Goal: Information Seeking & Learning: Learn about a topic

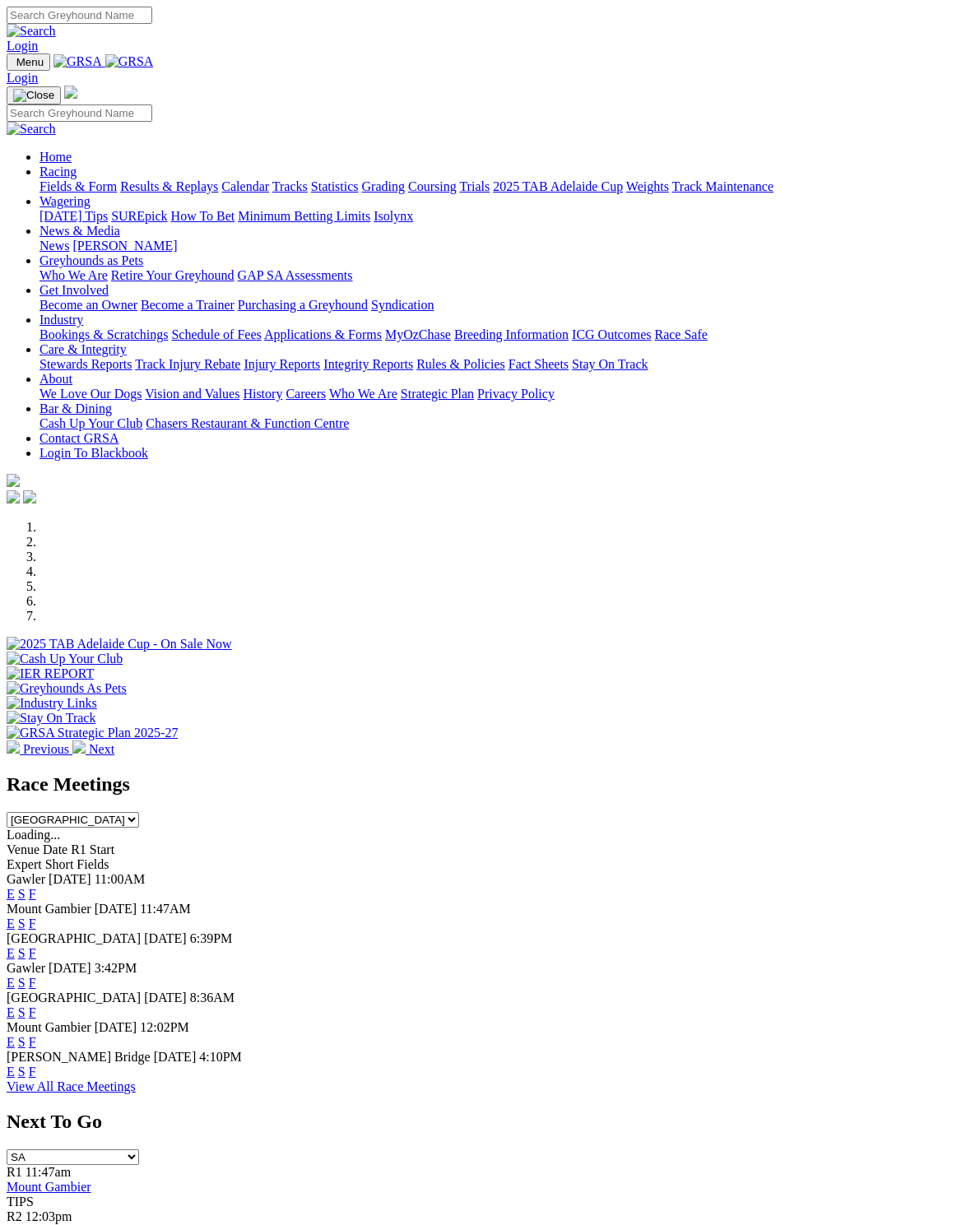
click at [37, 887] on link "F" at bounding box center [33, 894] width 7 height 14
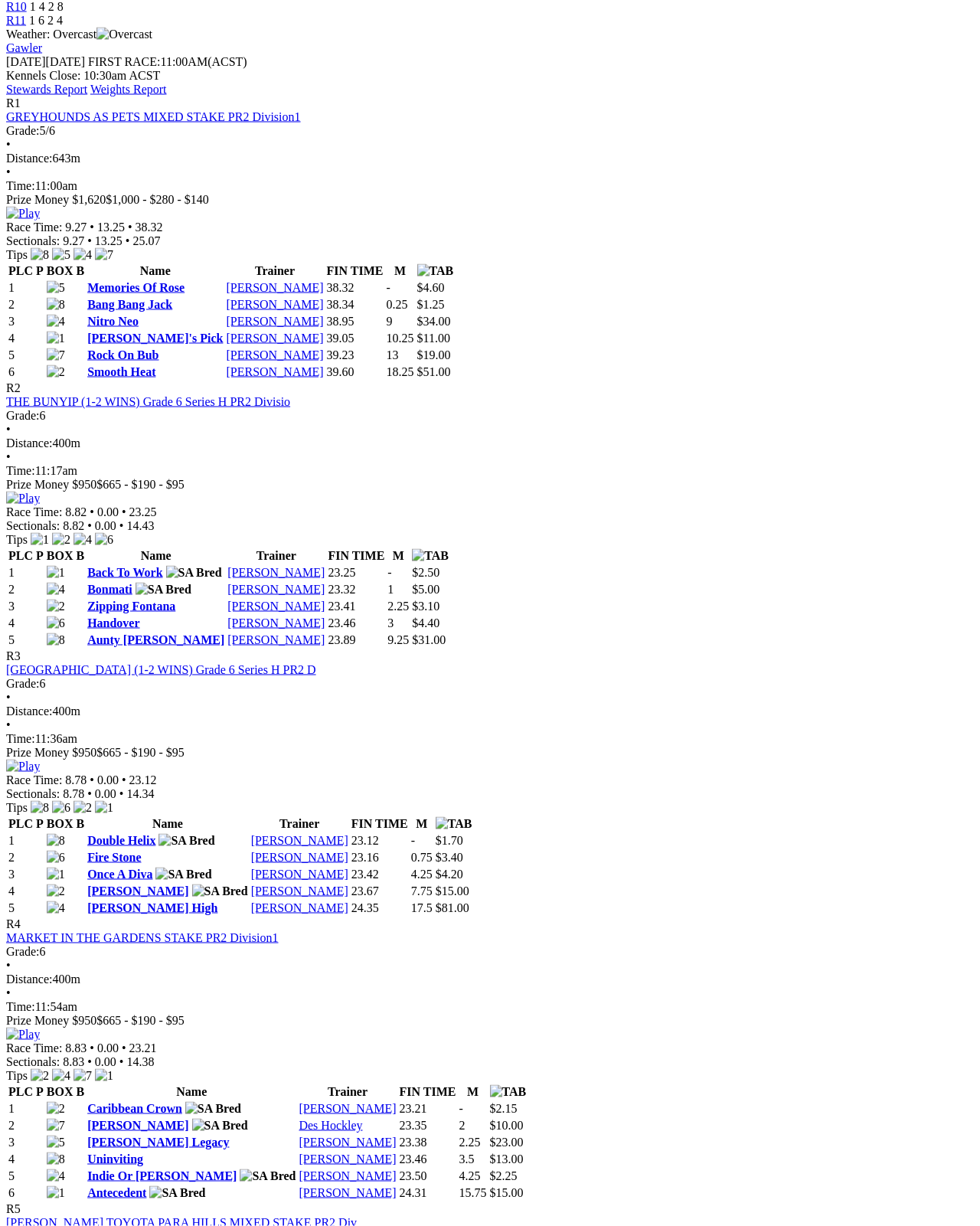
scroll to position [668, 0]
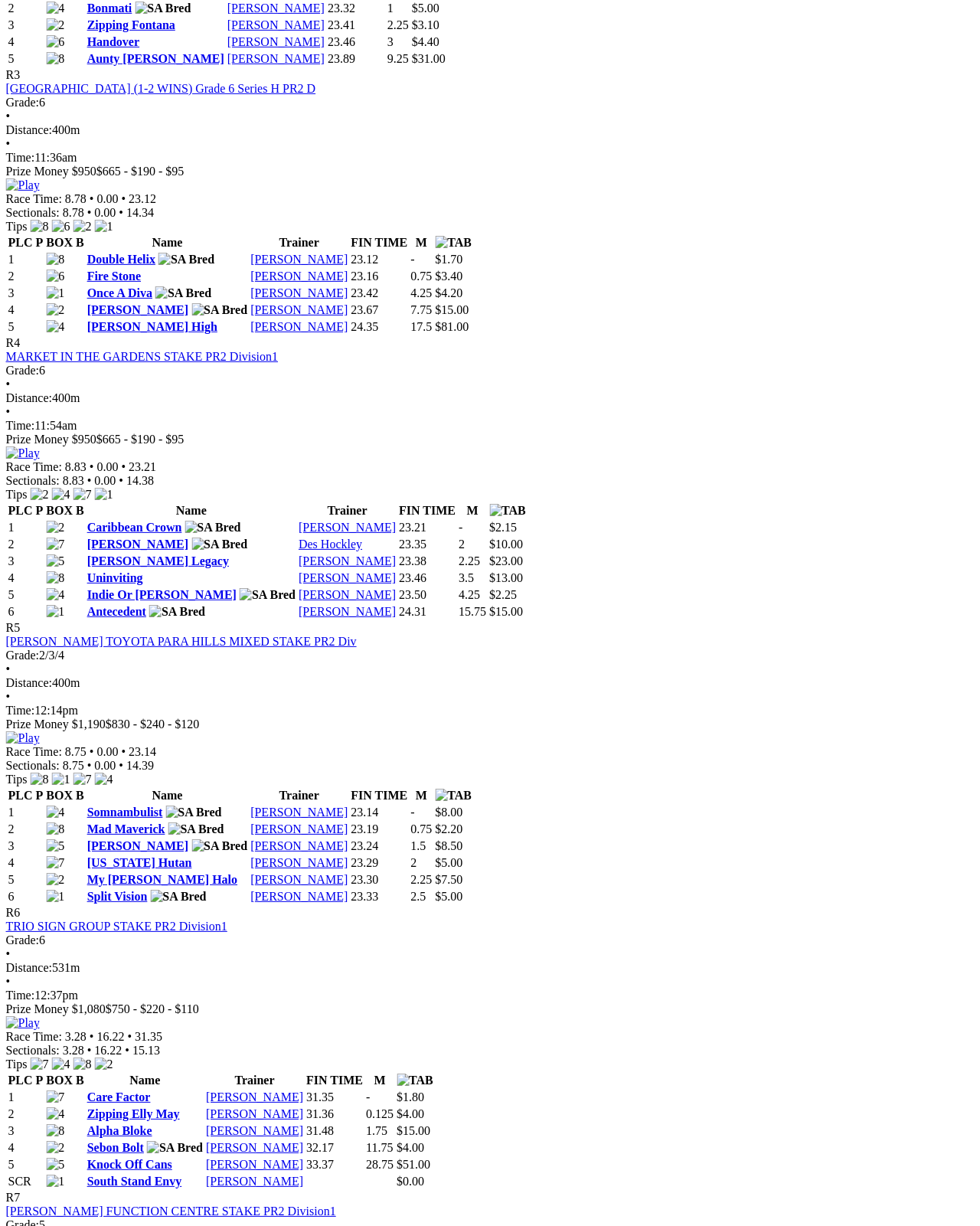
scroll to position [1250, 0]
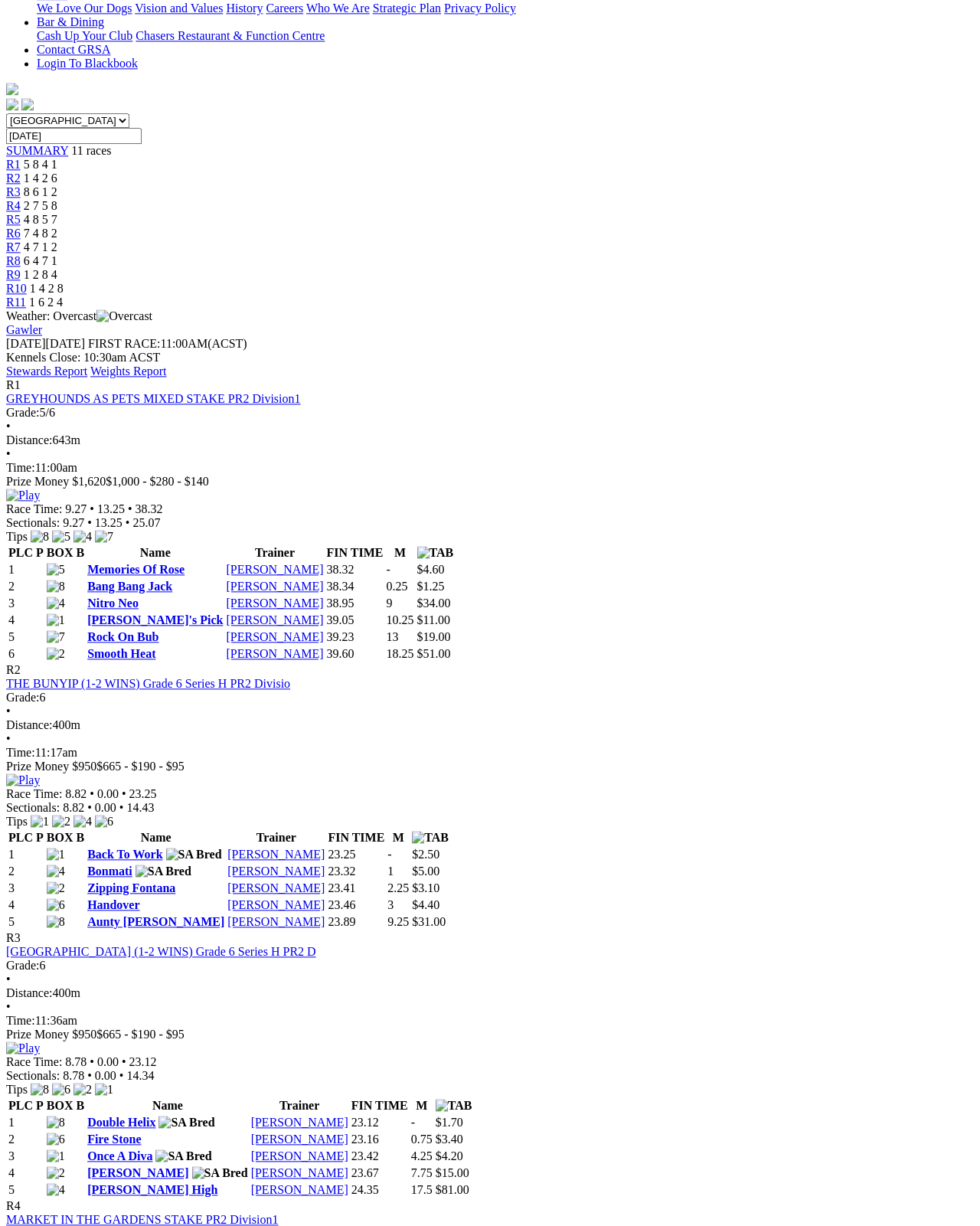
scroll to position [385, 0]
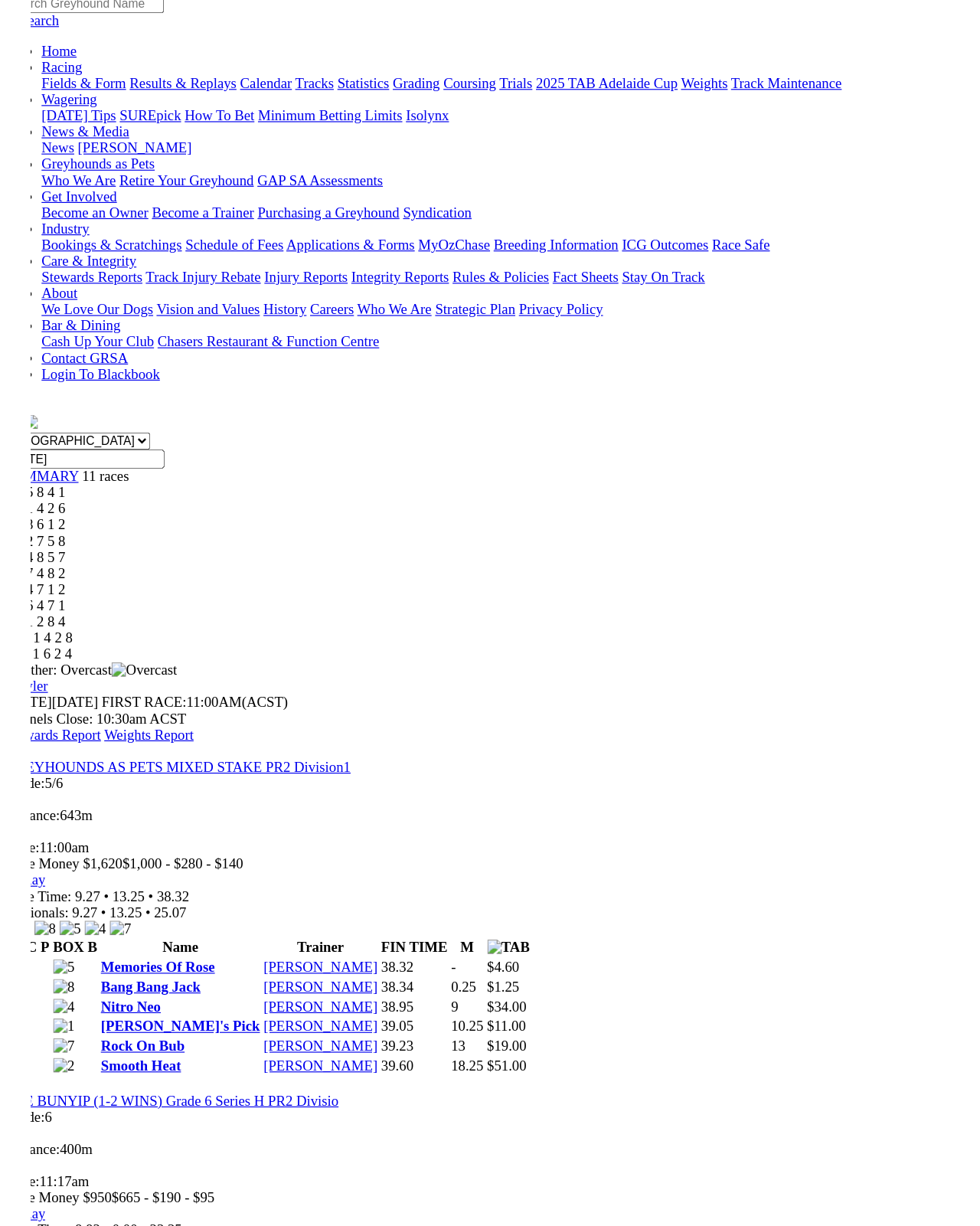
scroll to position [419, 71]
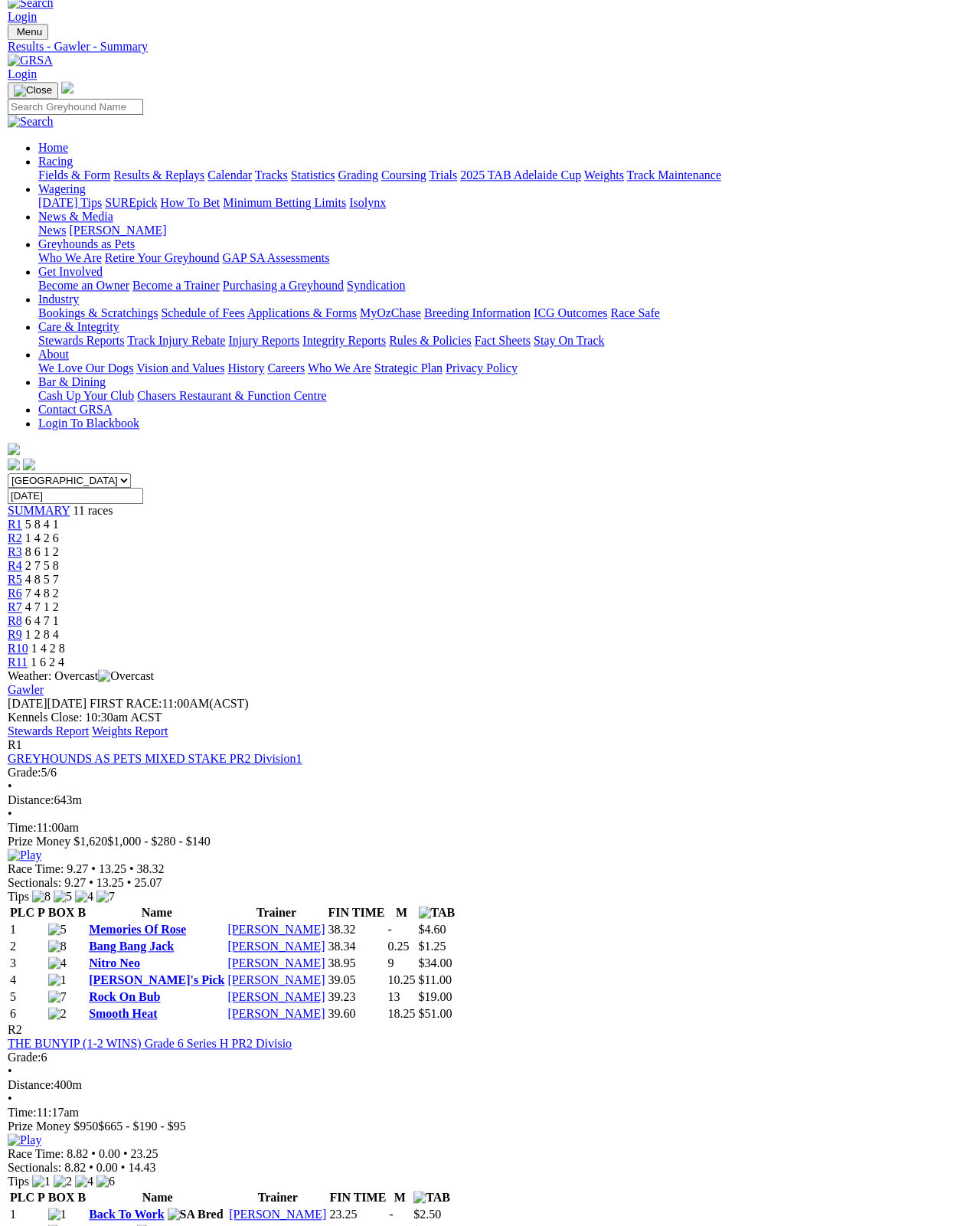
scroll to position [0, 0]
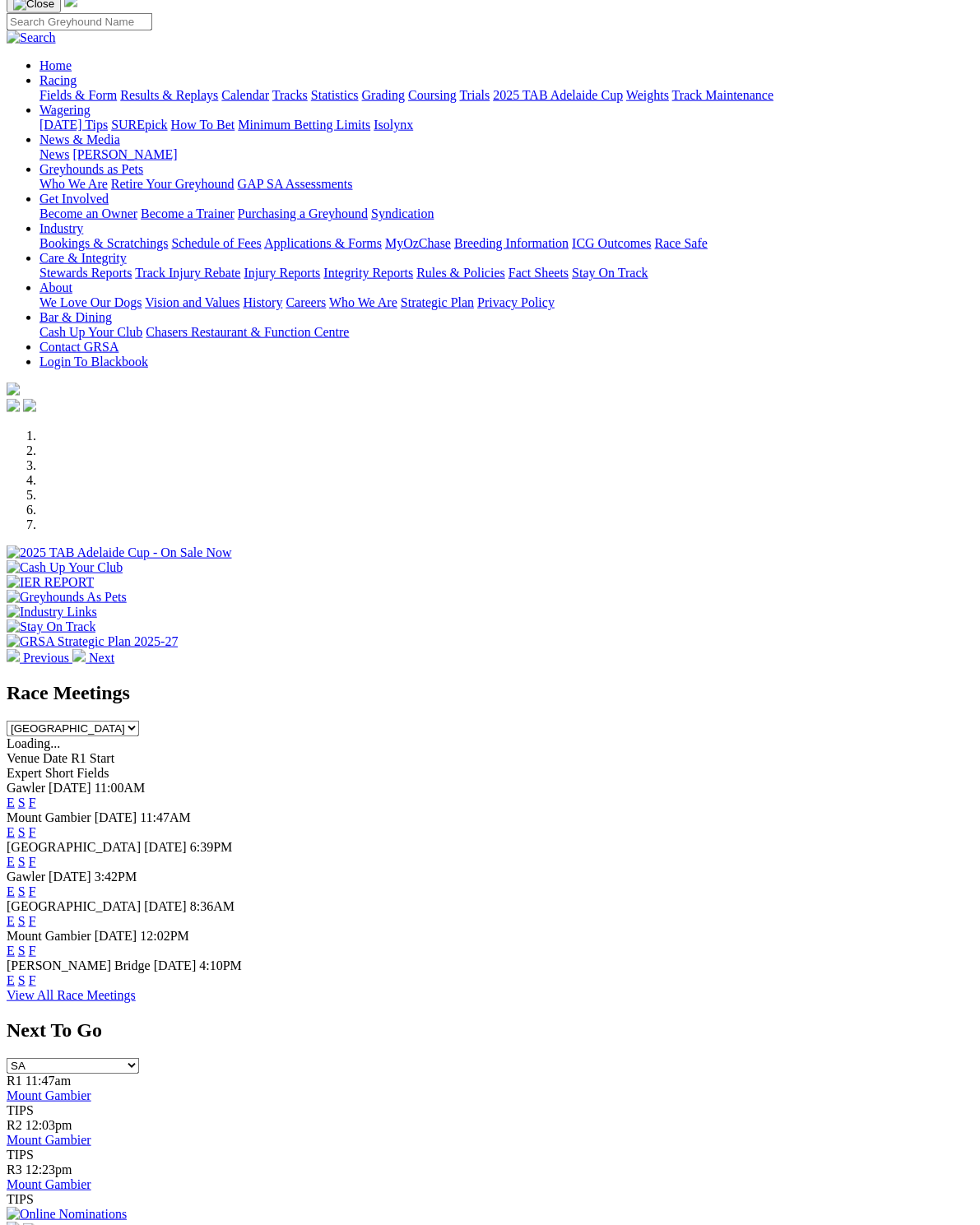
scroll to position [92, 0]
click at [37, 853] on link "F" at bounding box center [33, 860] width 7 height 14
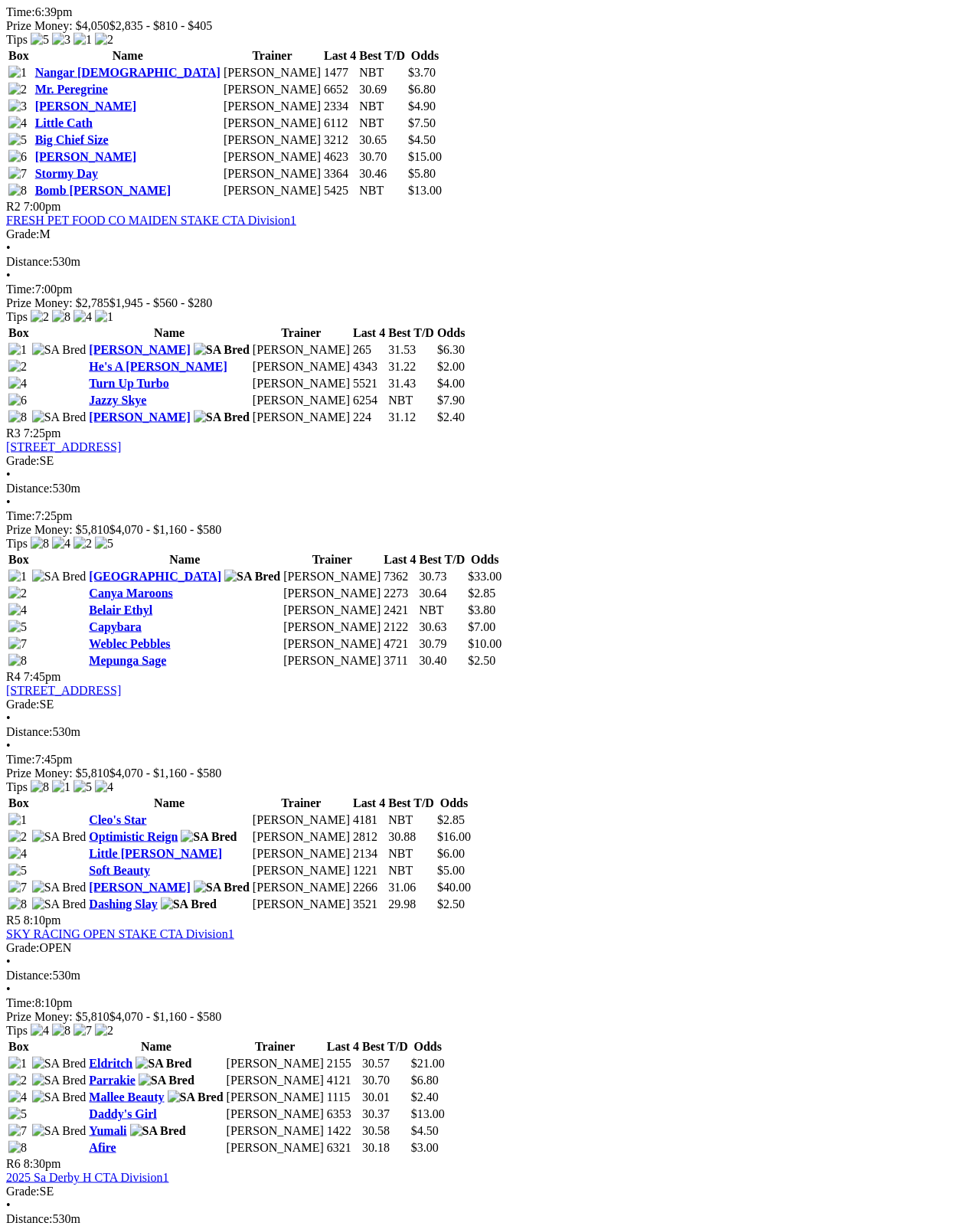
scroll to position [891, 0]
click at [137, 1090] on link "Mallee Beauty" at bounding box center [126, 1096] width 75 height 13
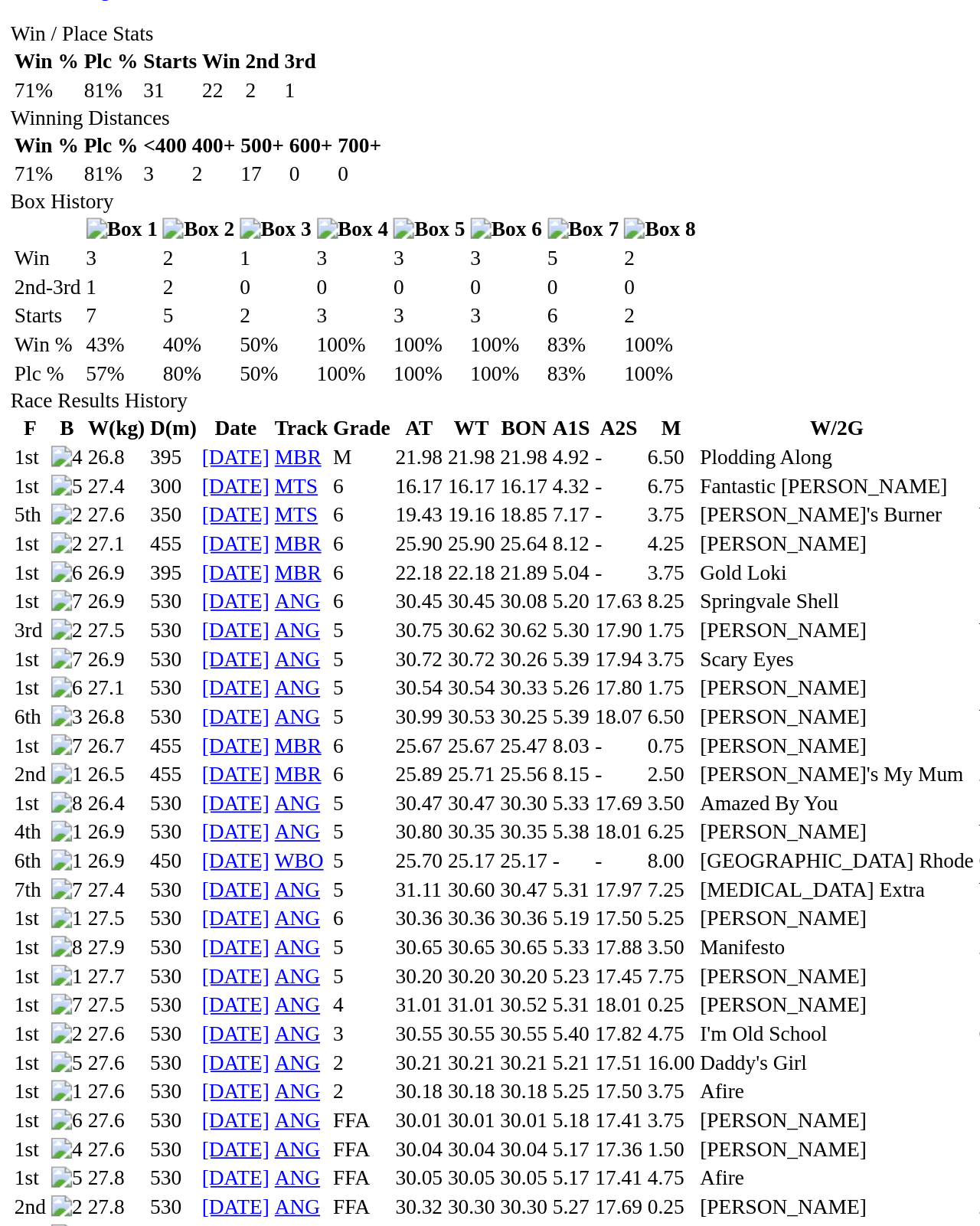
scroll to position [439, 0]
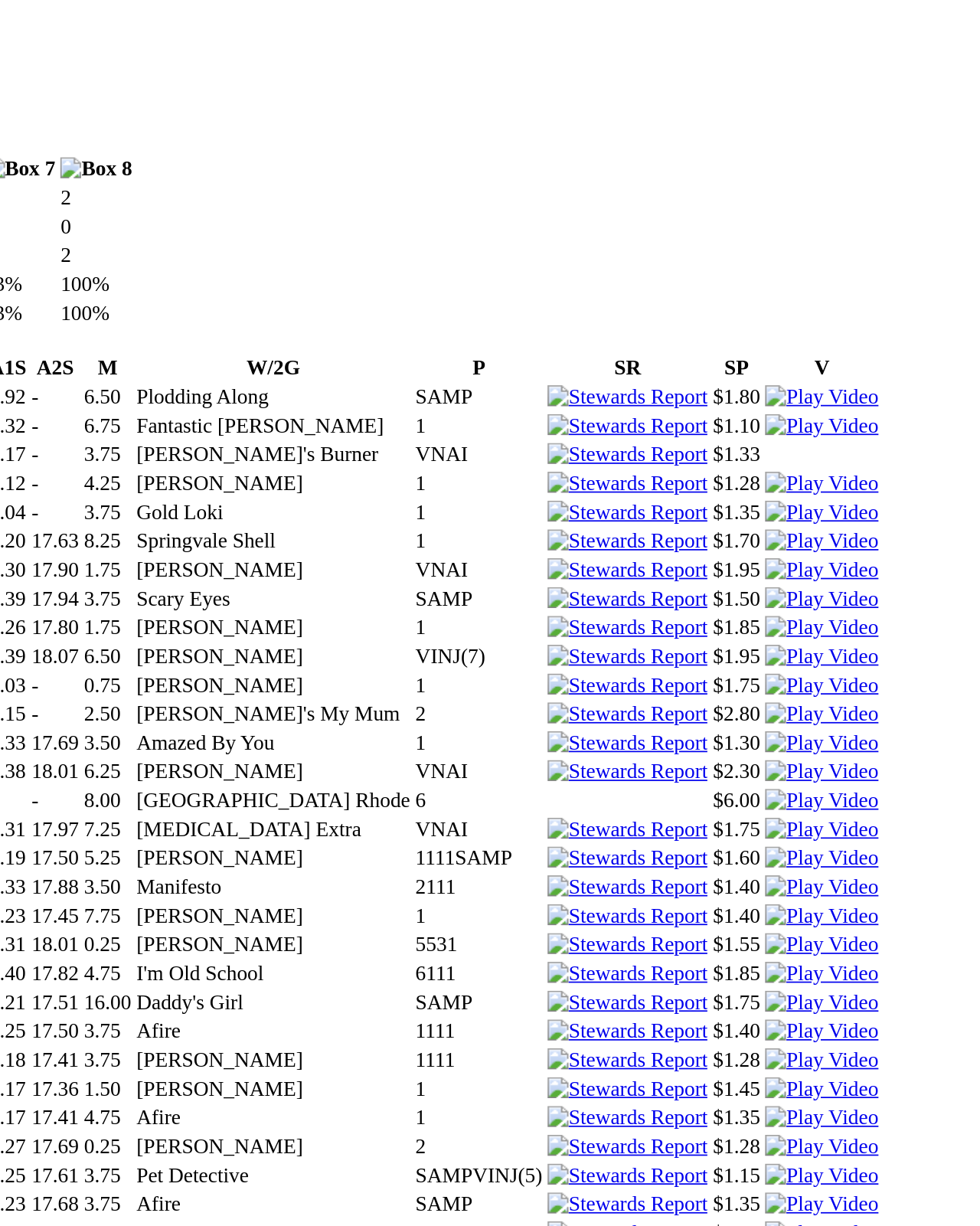
click at [776, 1093] on img at bounding box center [809, 1227] width 66 height 14
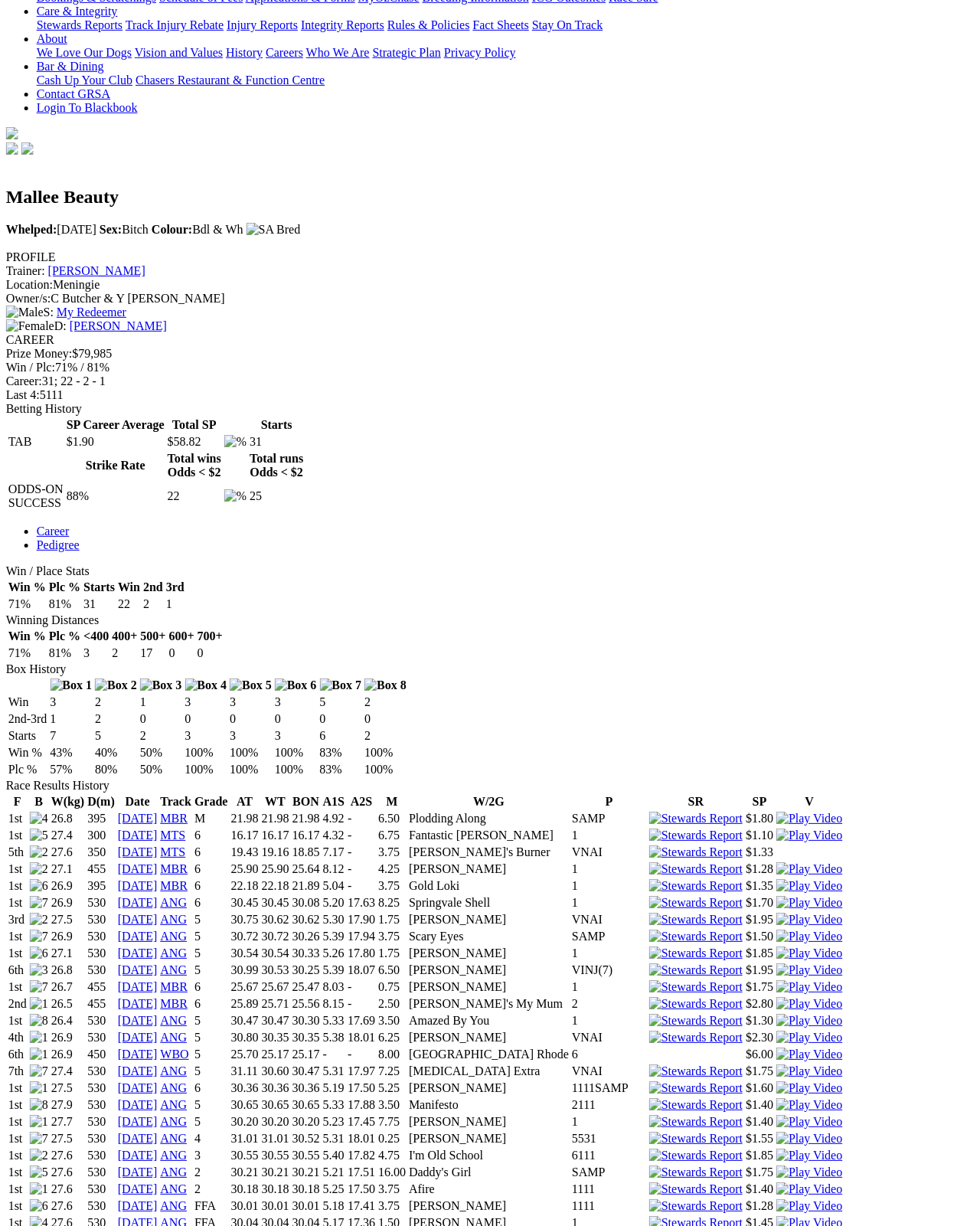
scroll to position [342, 0]
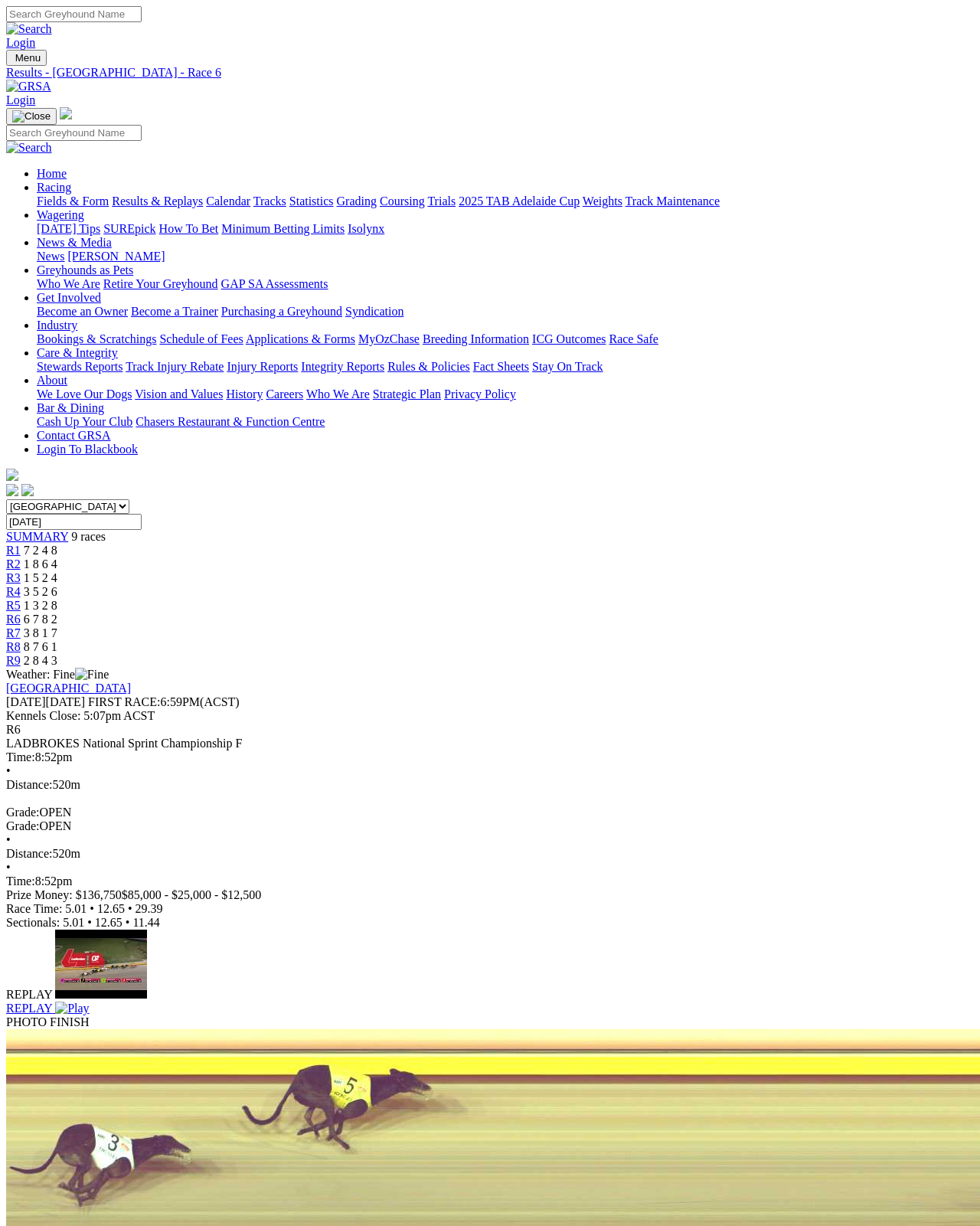
click at [89, 1002] on img at bounding box center [71, 1009] width 34 height 14
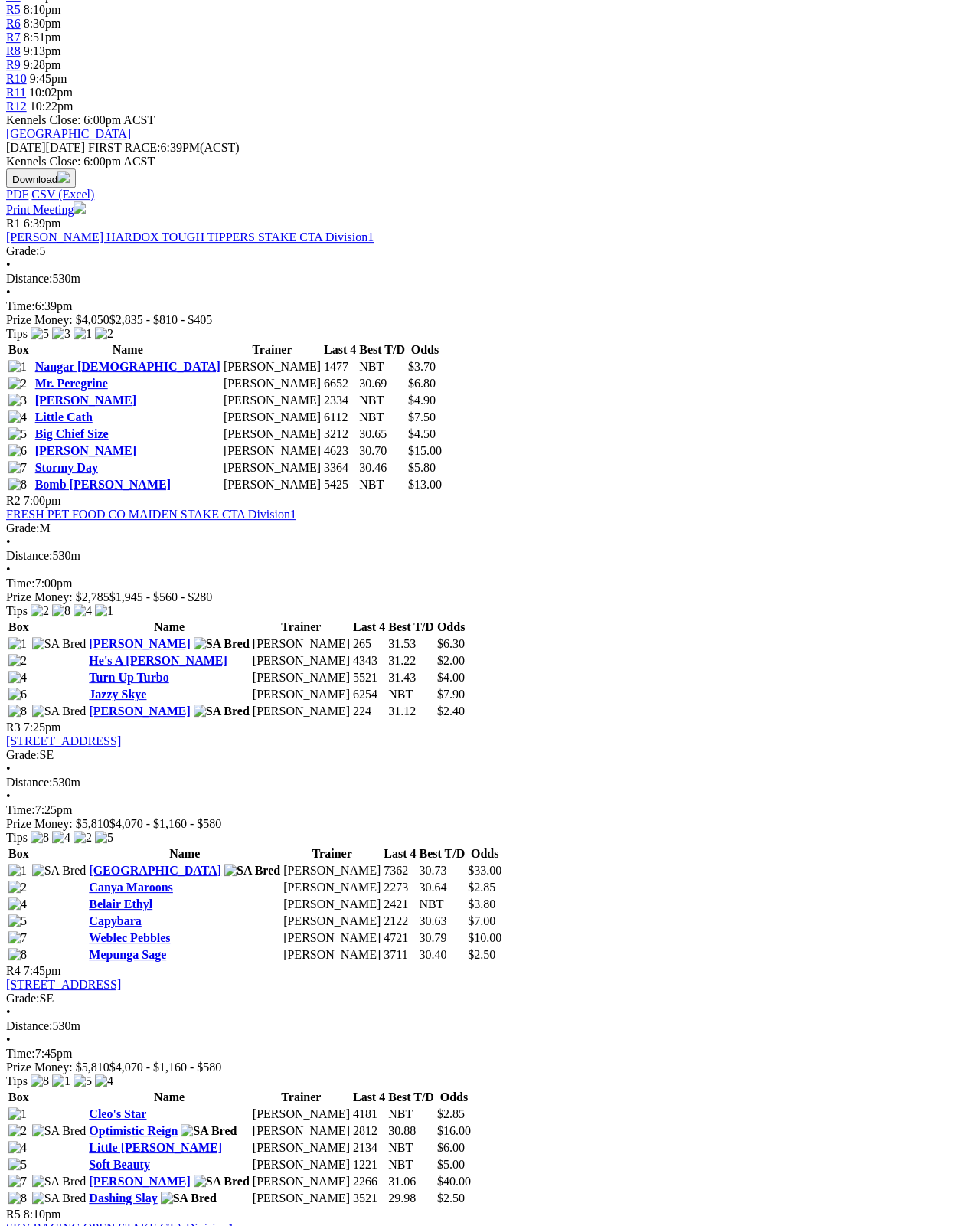
scroll to position [522, 0]
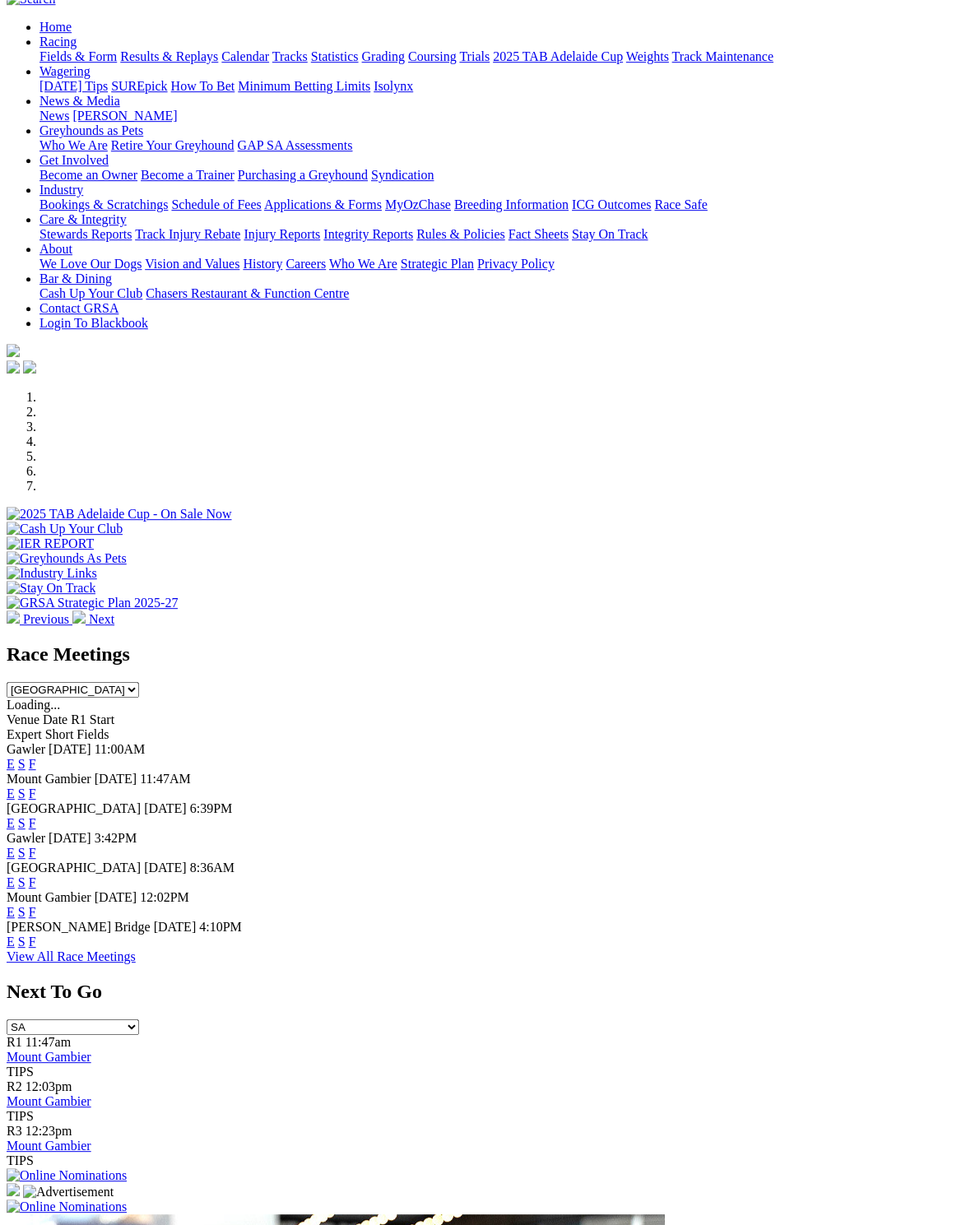
scroll to position [130, 0]
click at [37, 846] on link "F" at bounding box center [33, 853] width 7 height 14
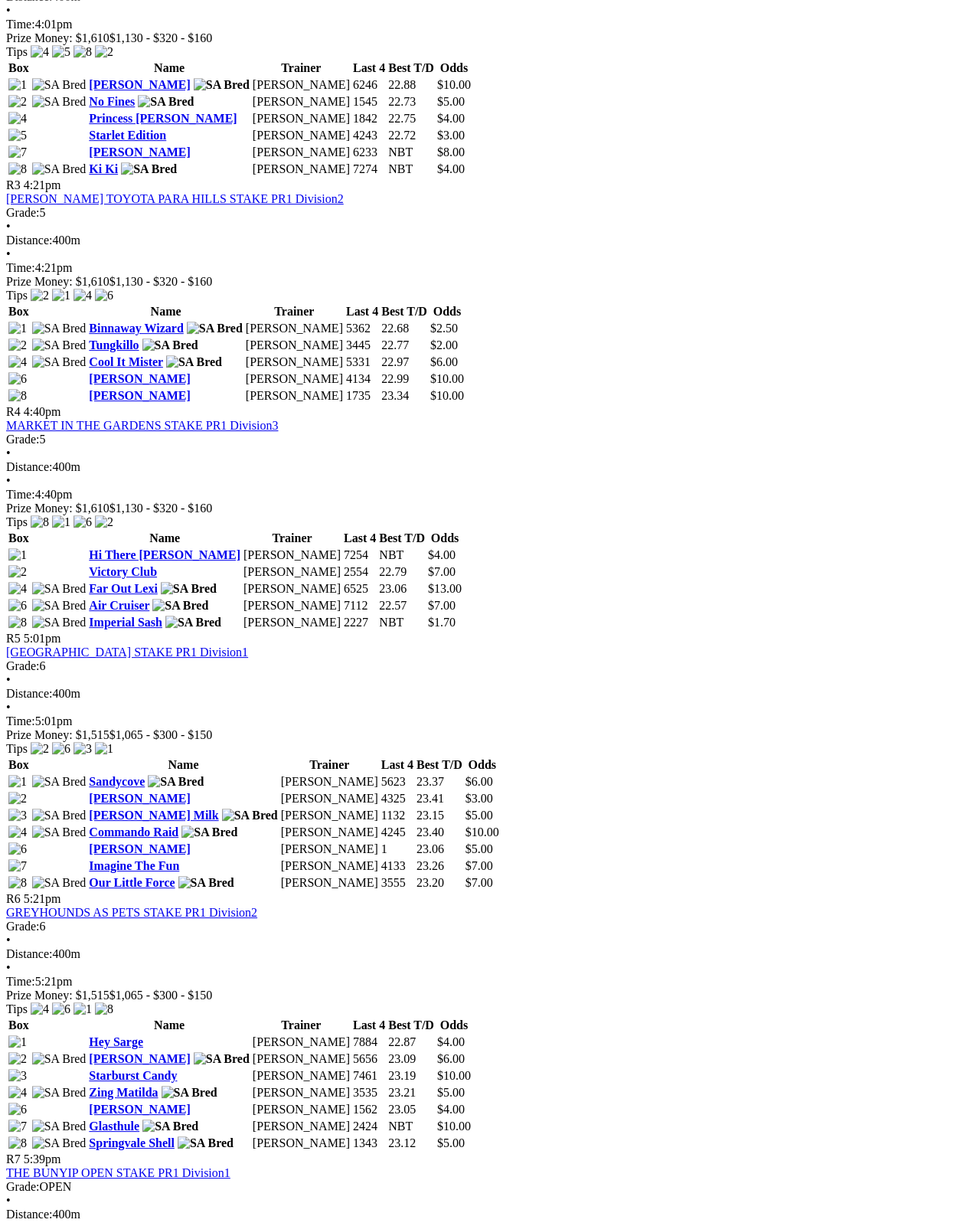
scroll to position [1063, 0]
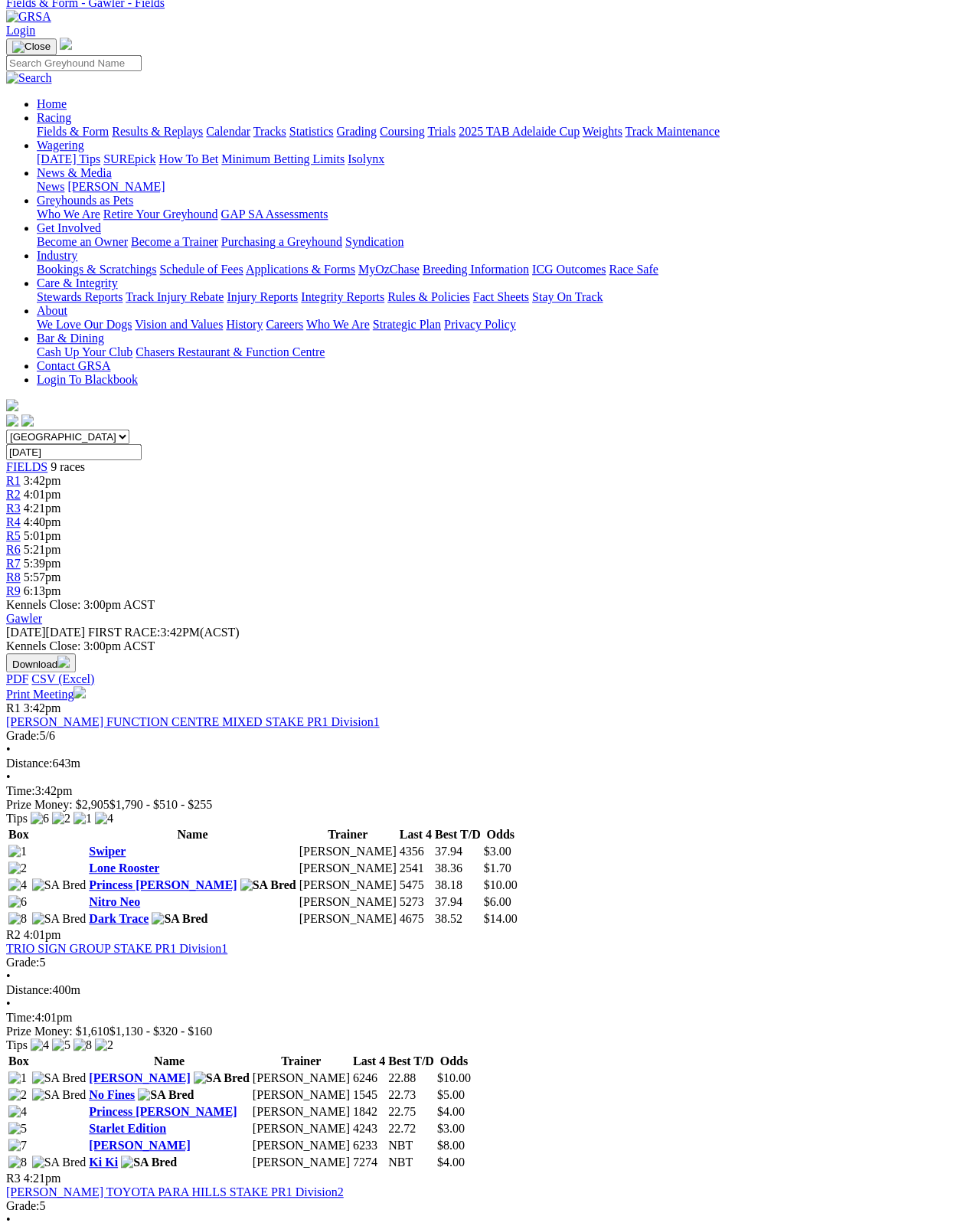
scroll to position [27, 0]
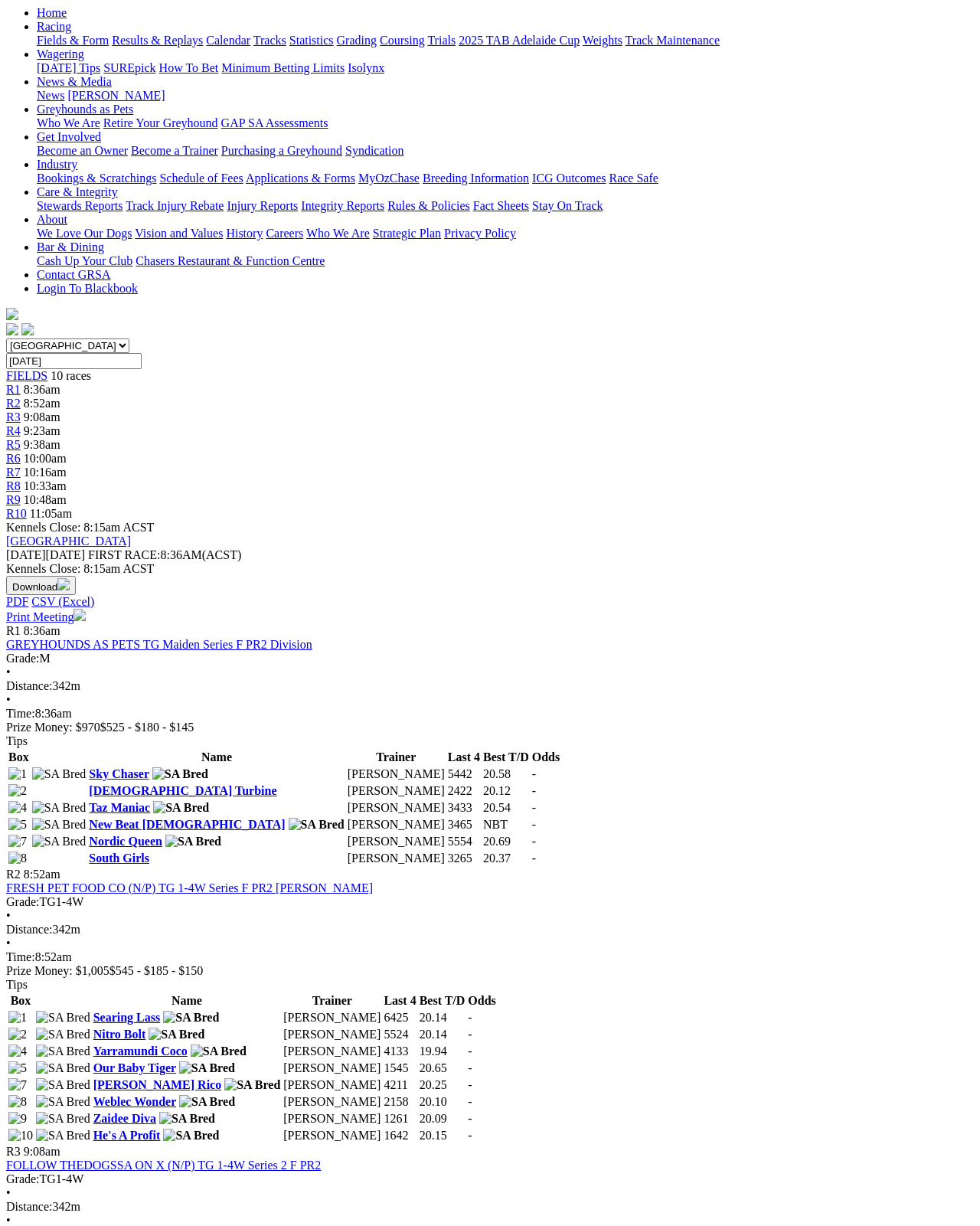
scroll to position [102, 0]
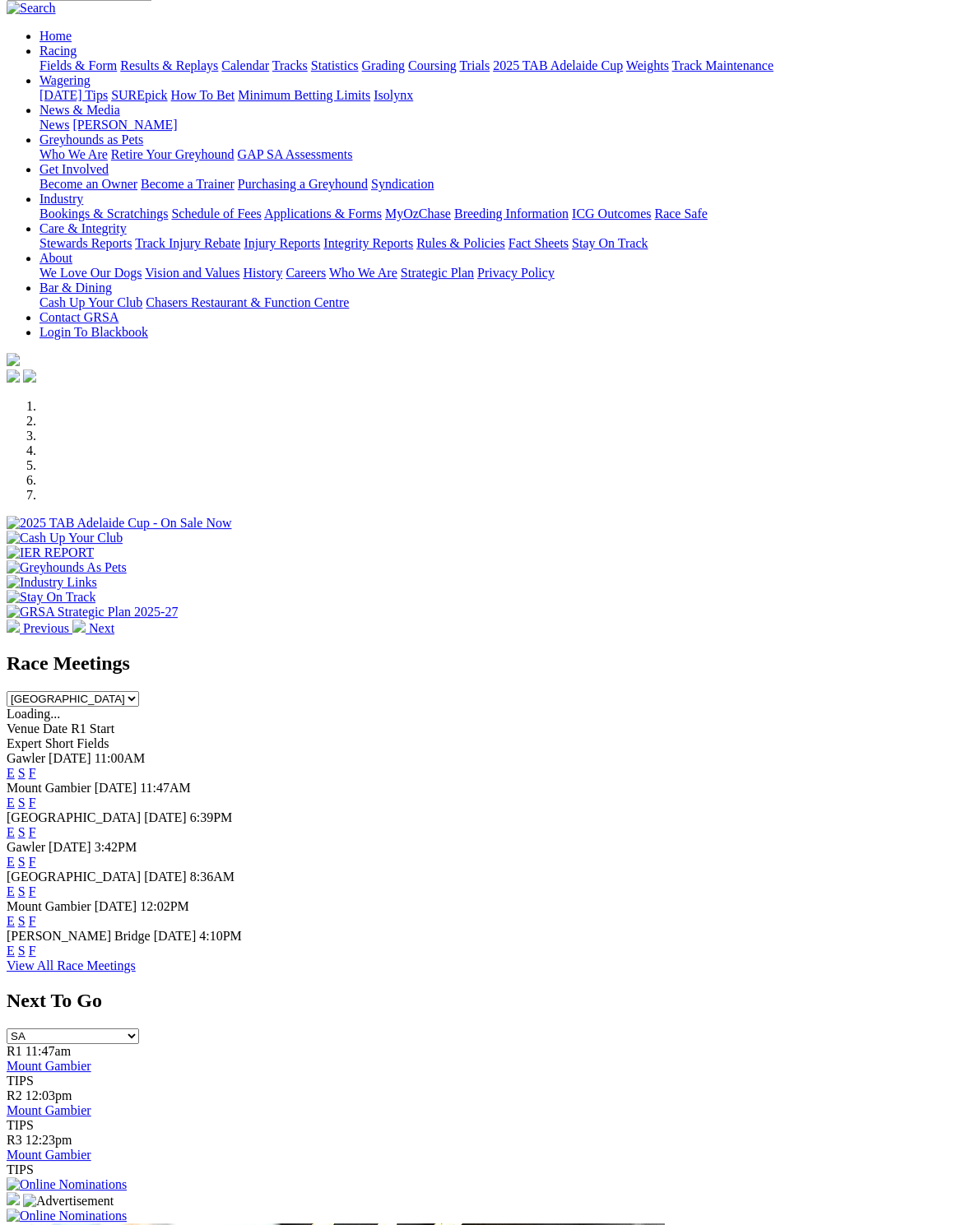
scroll to position [121, 0]
click at [37, 943] on link "F" at bounding box center [33, 950] width 7 height 14
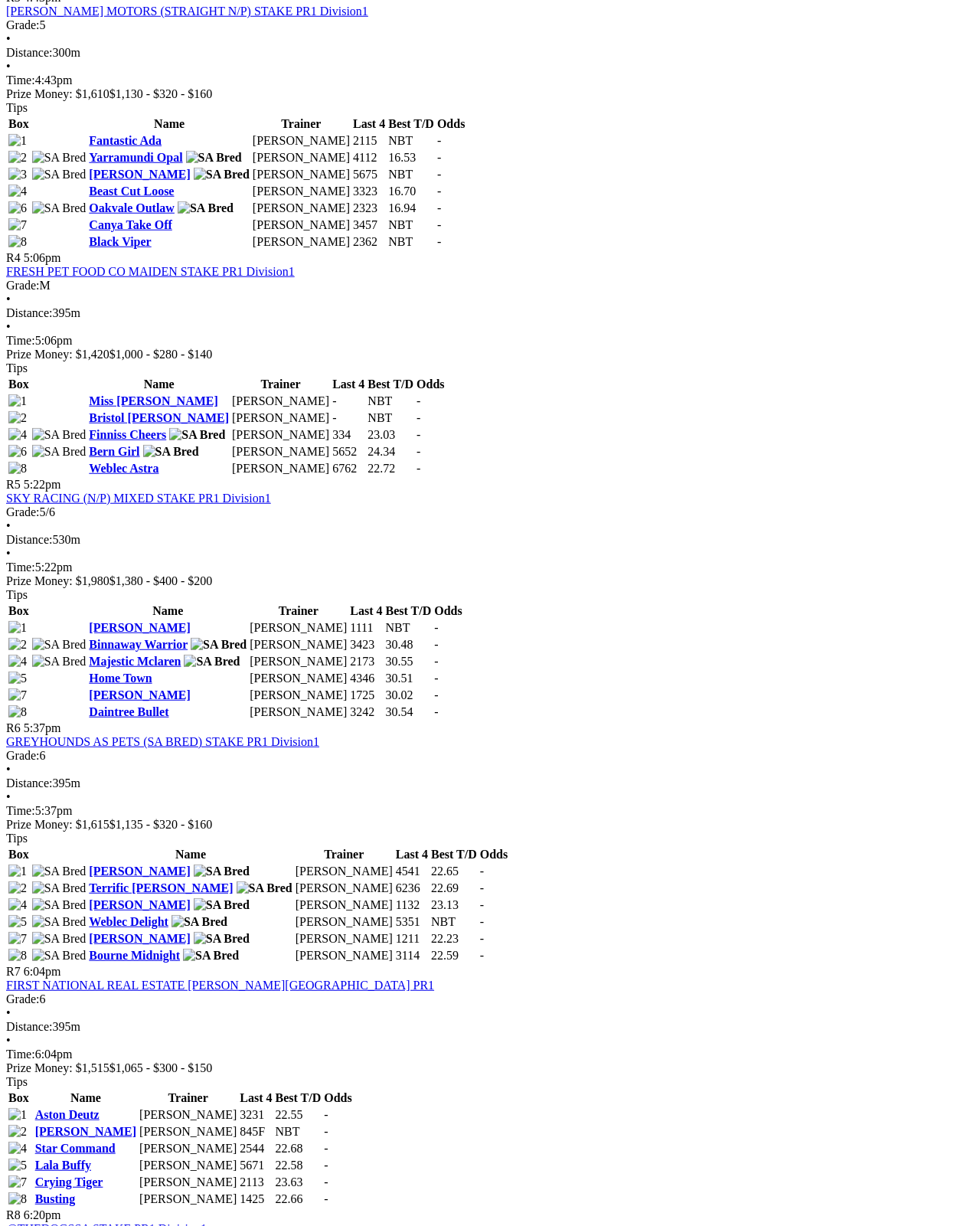
scroll to position [1741, 0]
